Goal: Task Accomplishment & Management: Use online tool/utility

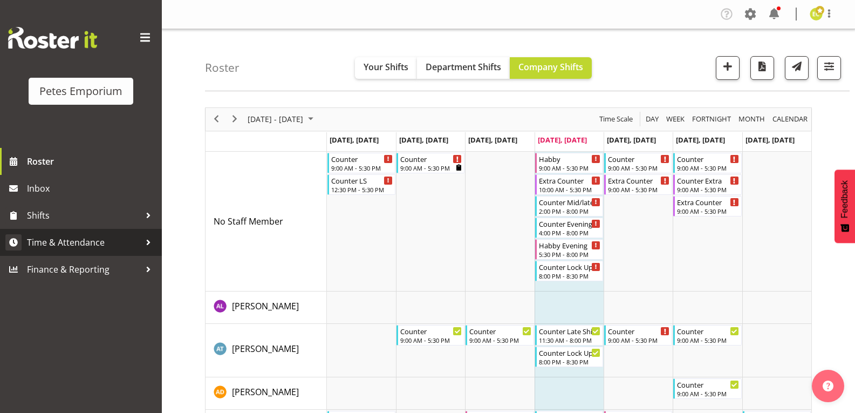
click at [33, 254] on link "Time & Attendance" at bounding box center [81, 242] width 162 height 27
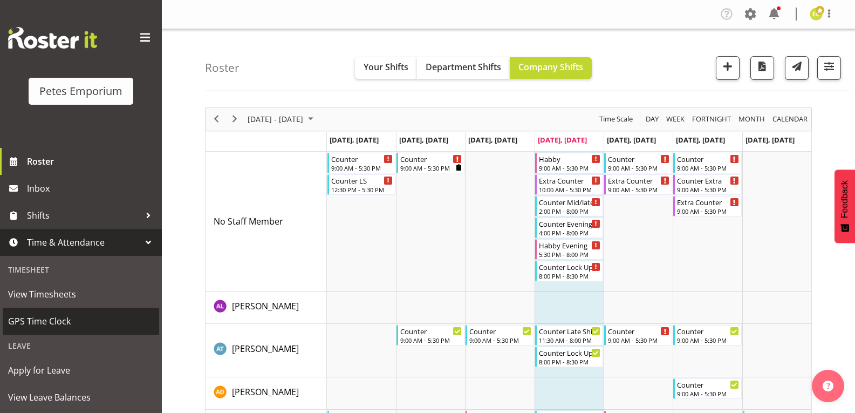
click at [4, 311] on link "GPS Time Clock" at bounding box center [81, 320] width 156 height 27
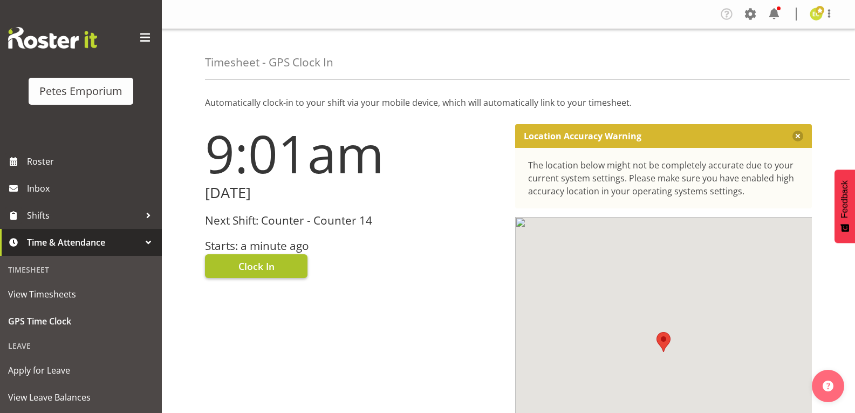
click at [236, 264] on button "Clock In" at bounding box center [256, 266] width 102 height 24
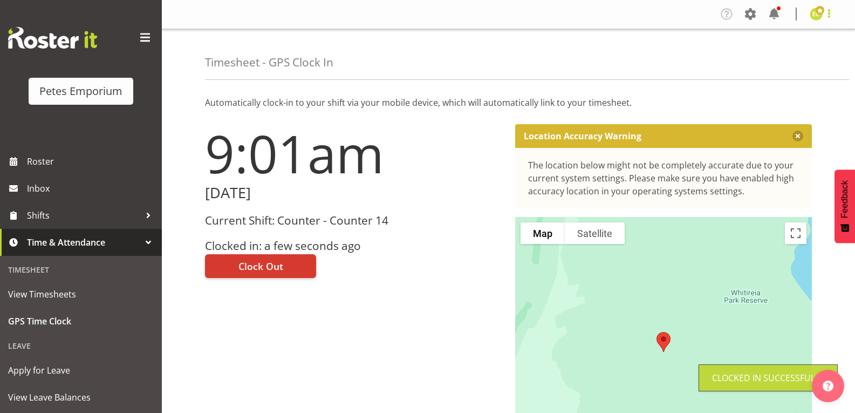
click at [830, 18] on span at bounding box center [829, 13] width 13 height 13
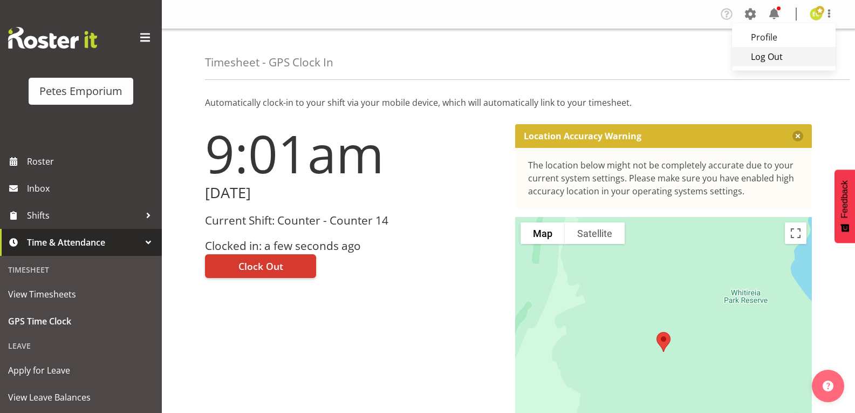
click at [769, 59] on link "Log Out" at bounding box center [784, 56] width 104 height 19
